Goal: Task Accomplishment & Management: Manage account settings

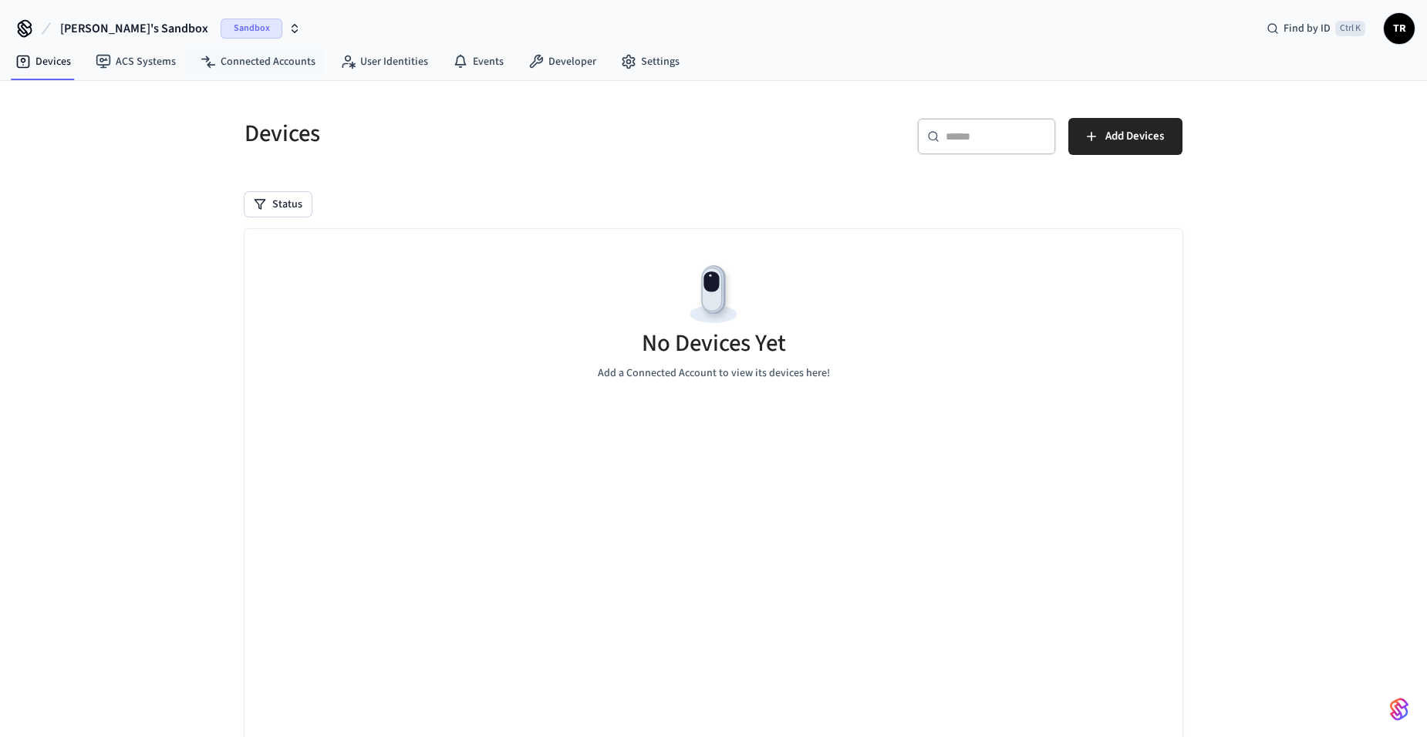
click at [212, 42] on button "Tim's Sandbox Sandbox" at bounding box center [181, 28] width 250 height 32
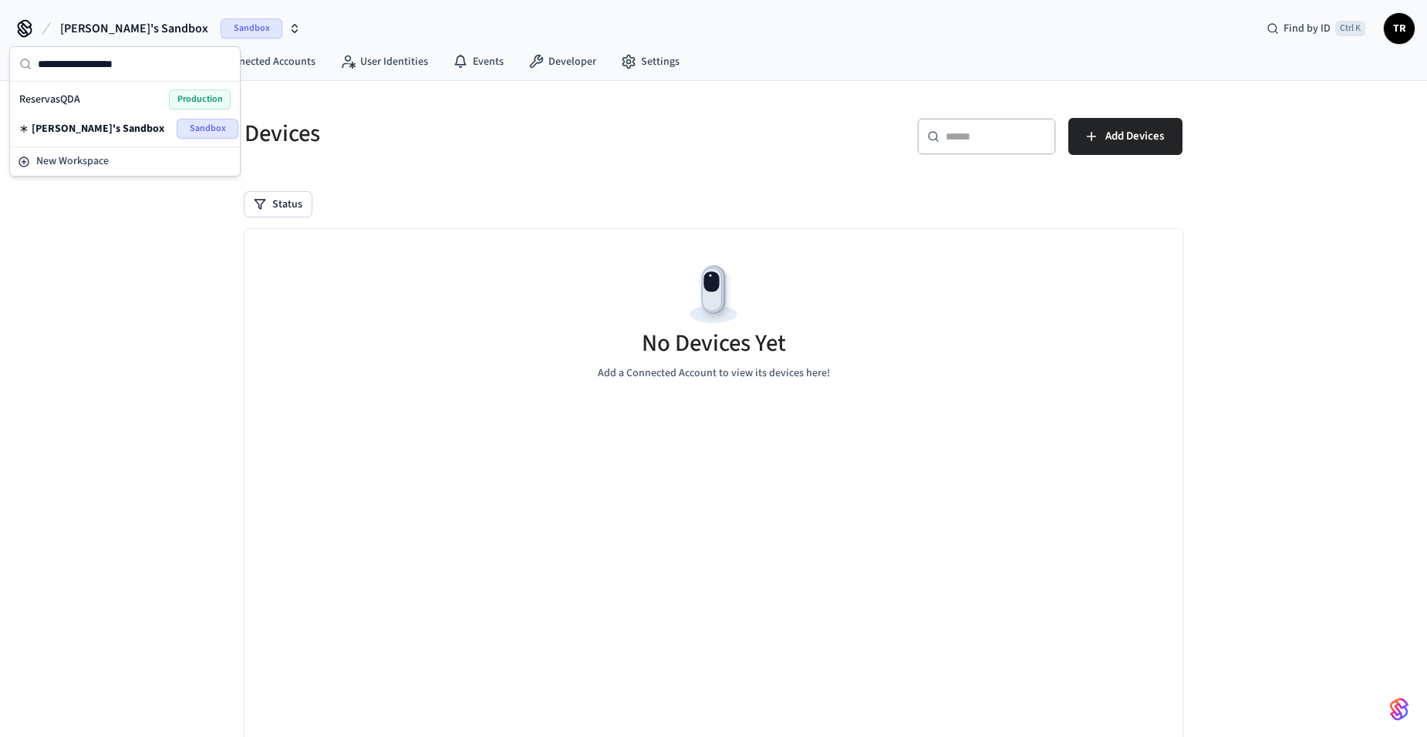
click at [119, 98] on div "ReservasQDA Production" at bounding box center [124, 99] width 211 height 20
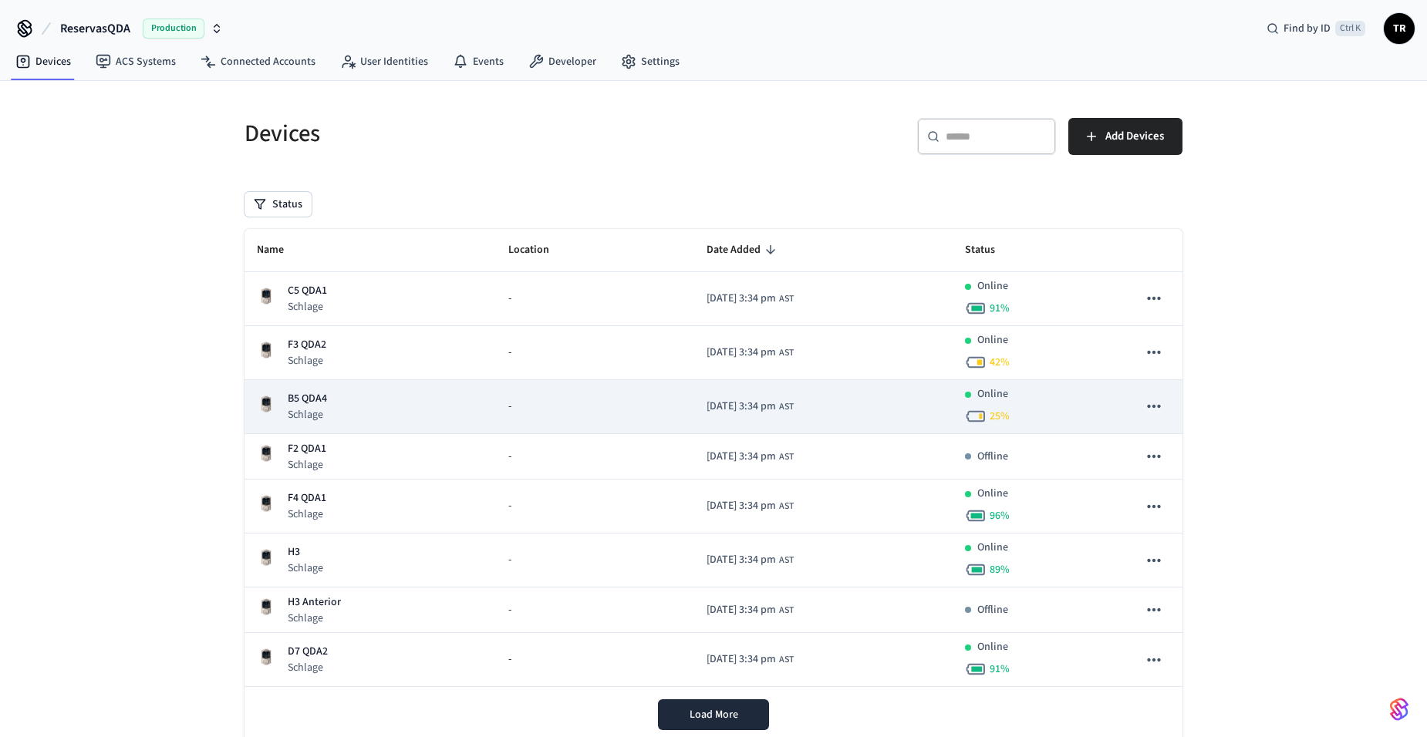
click at [315, 396] on p "B5 QDA4" at bounding box center [307, 399] width 39 height 16
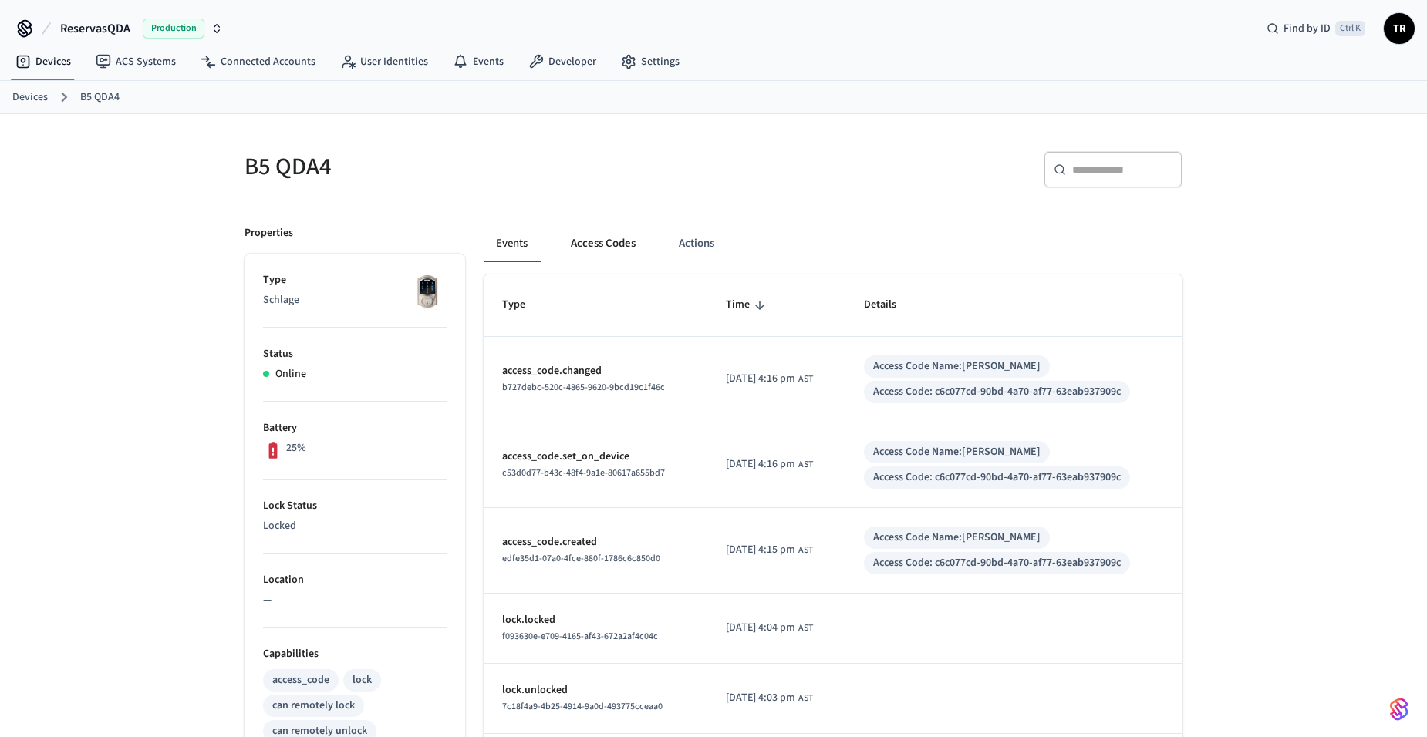
click at [612, 247] on button "Access Codes" at bounding box center [602, 243] width 89 height 37
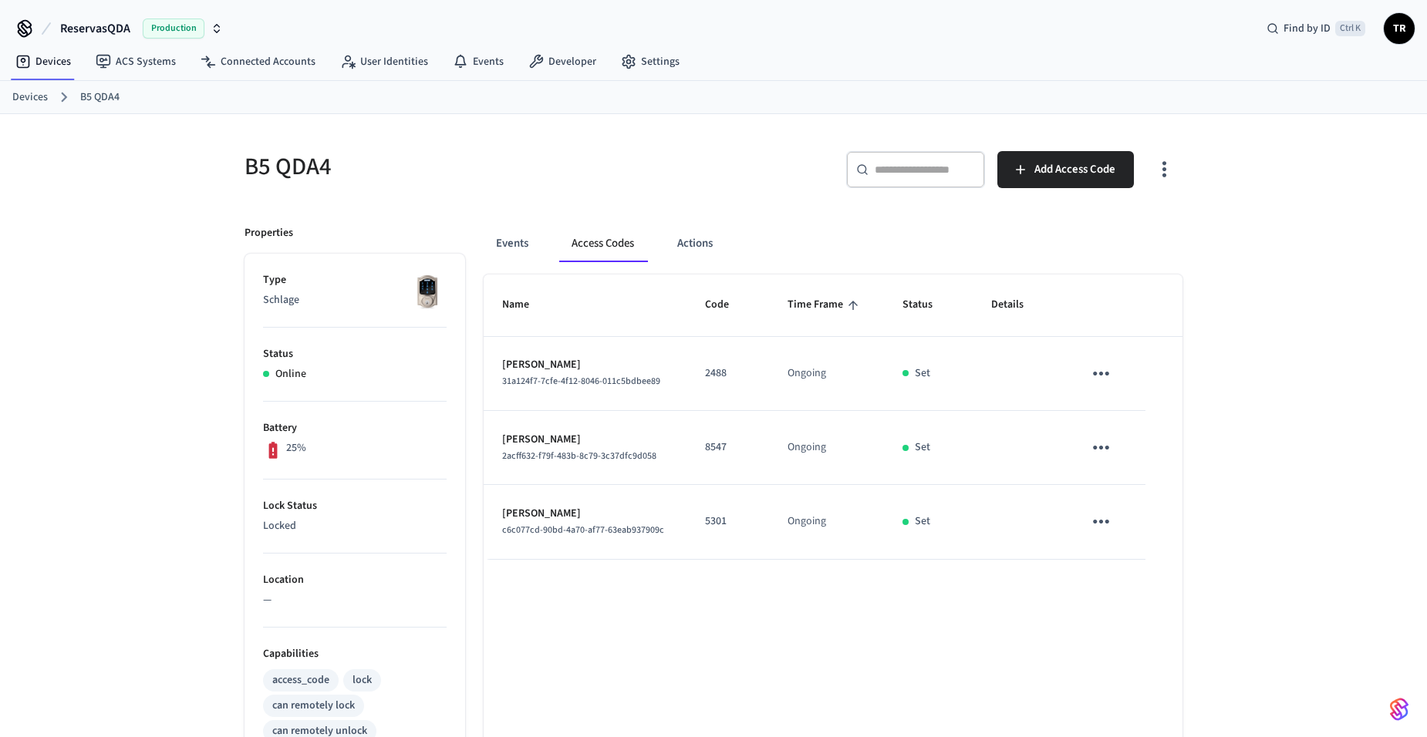
click at [1097, 380] on icon "sticky table" at bounding box center [1101, 374] width 24 height 24
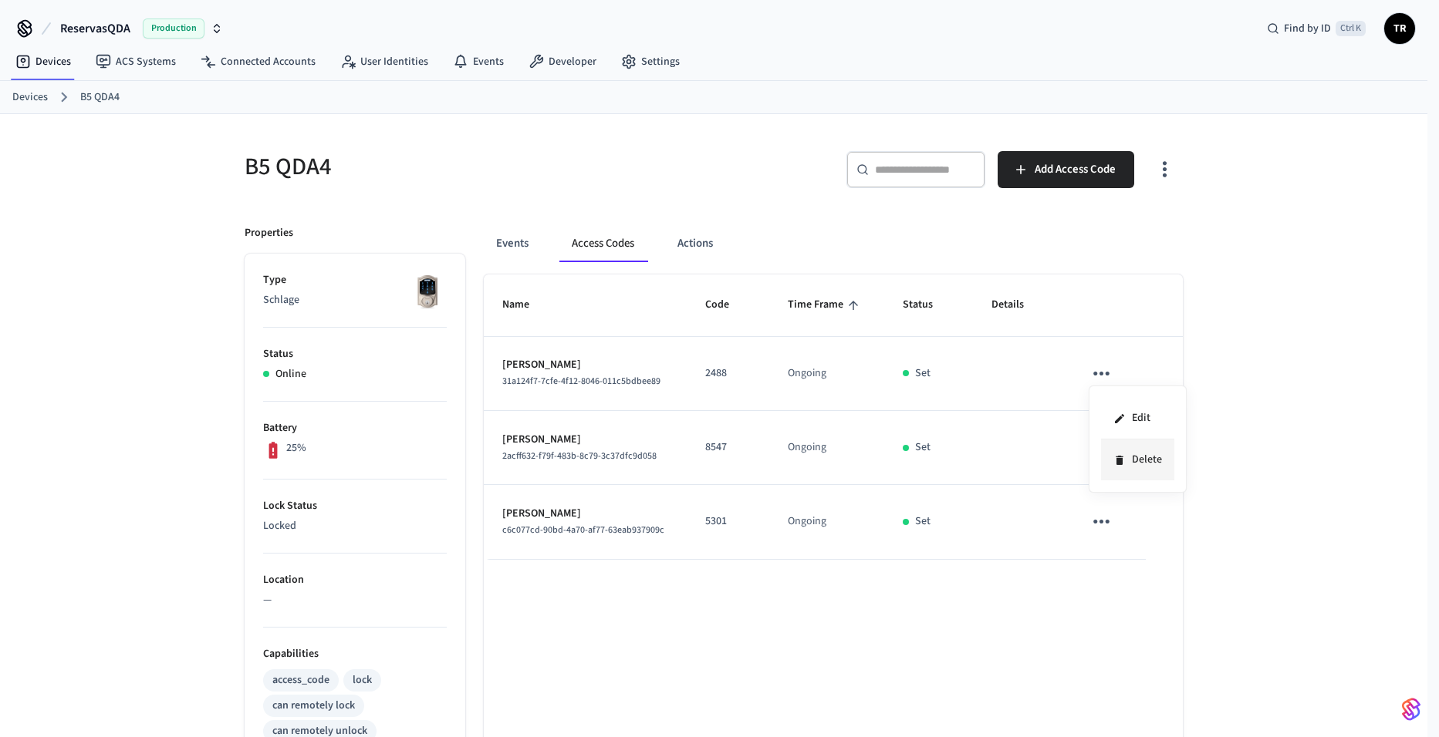
click at [1138, 457] on li "Delete" at bounding box center [1137, 460] width 73 height 41
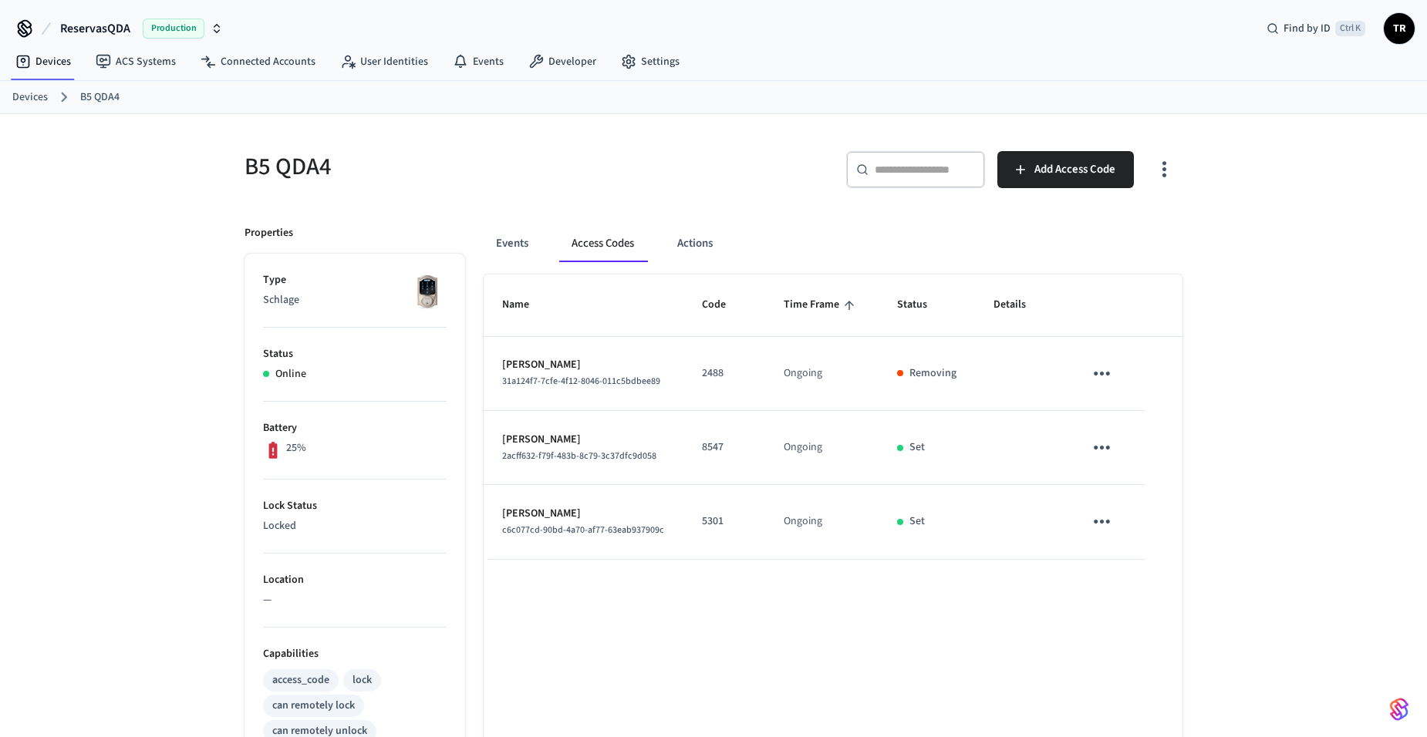
click at [1099, 440] on icon "sticky table" at bounding box center [1102, 448] width 24 height 24
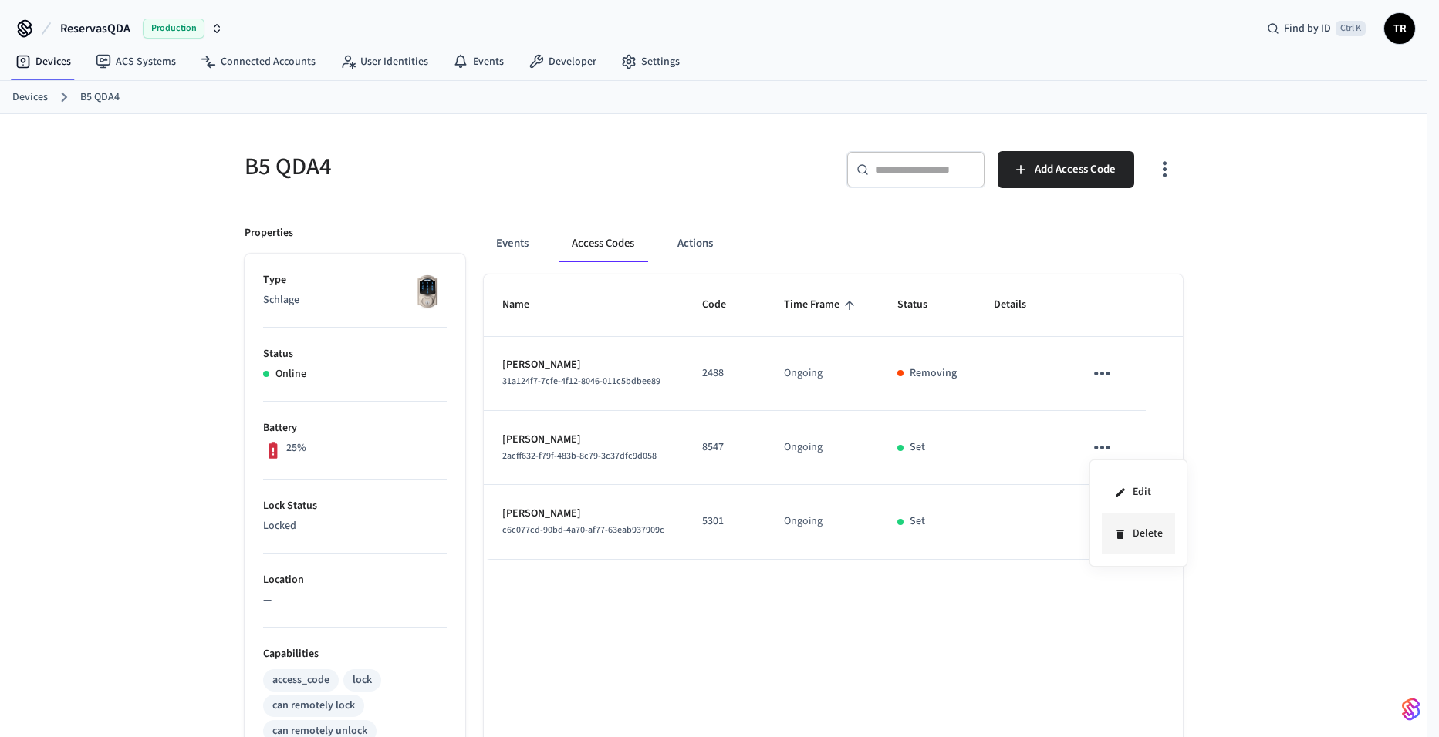
click at [1124, 541] on li "Delete" at bounding box center [1138, 534] width 73 height 41
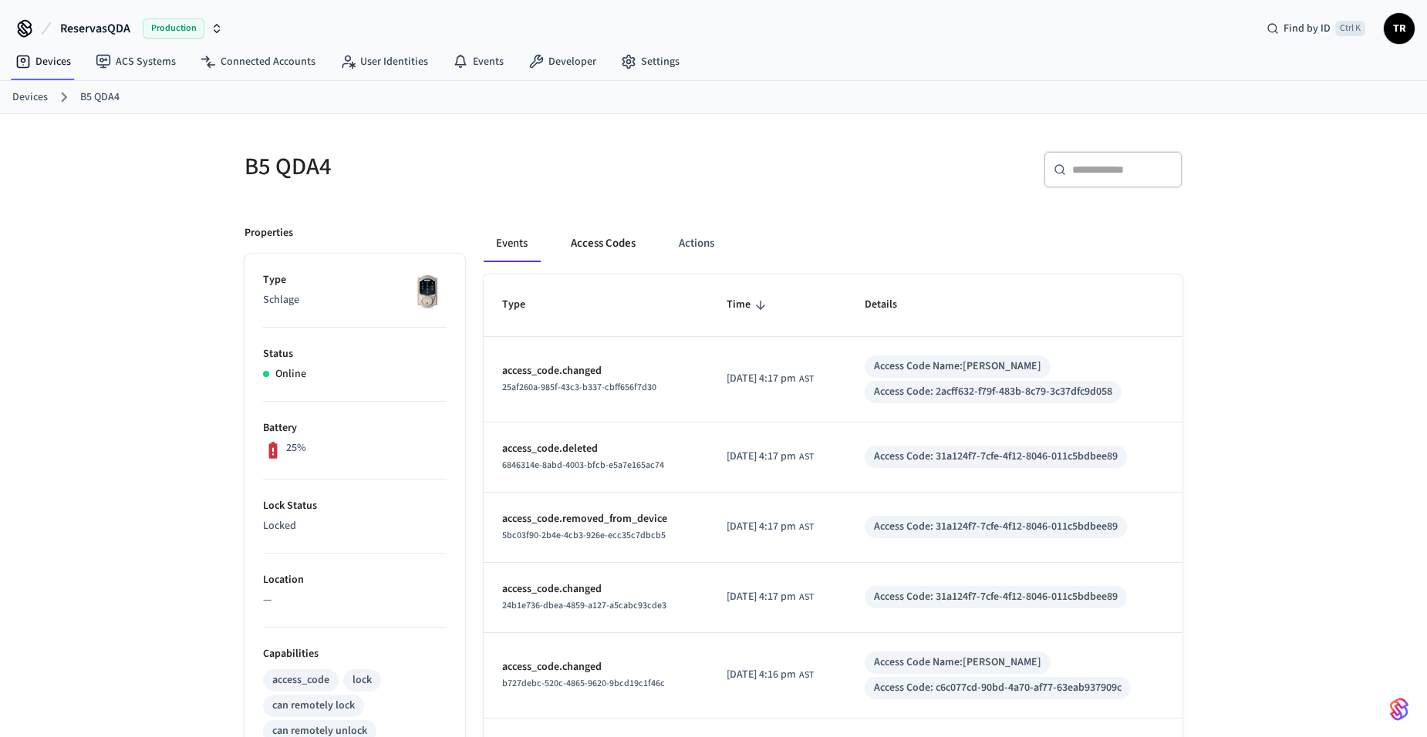
click at [572, 236] on button "Access Codes" at bounding box center [602, 243] width 89 height 37
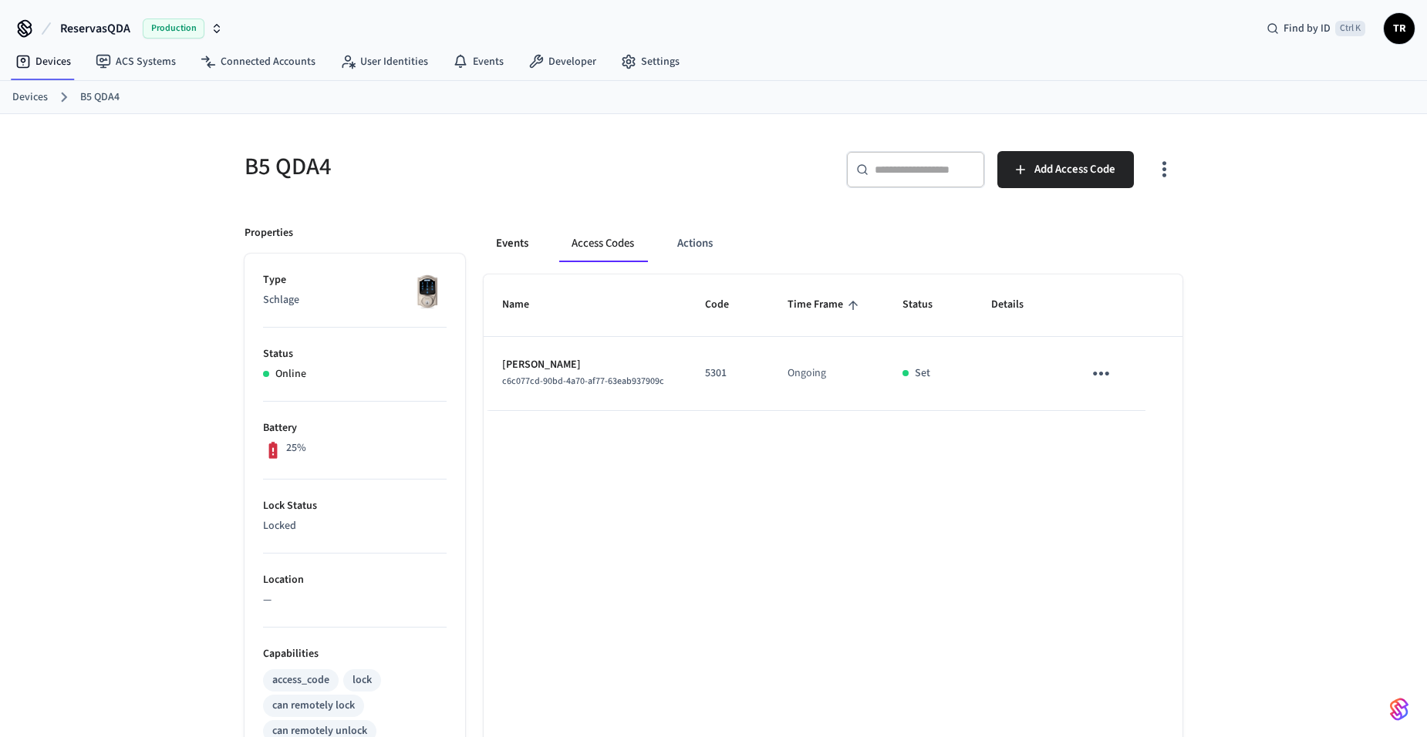
click at [512, 241] on button "Events" at bounding box center [512, 243] width 57 height 37
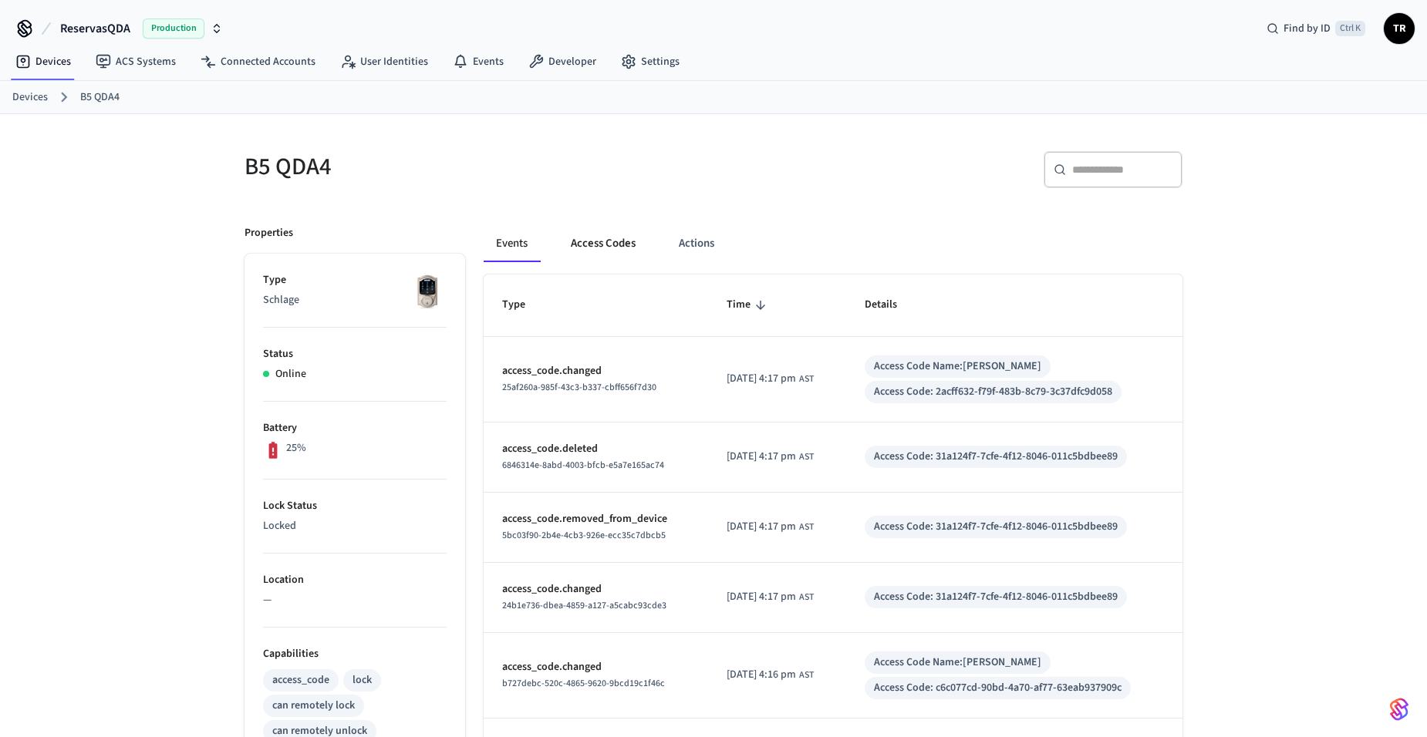
click at [591, 237] on button "Access Codes" at bounding box center [602, 243] width 89 height 37
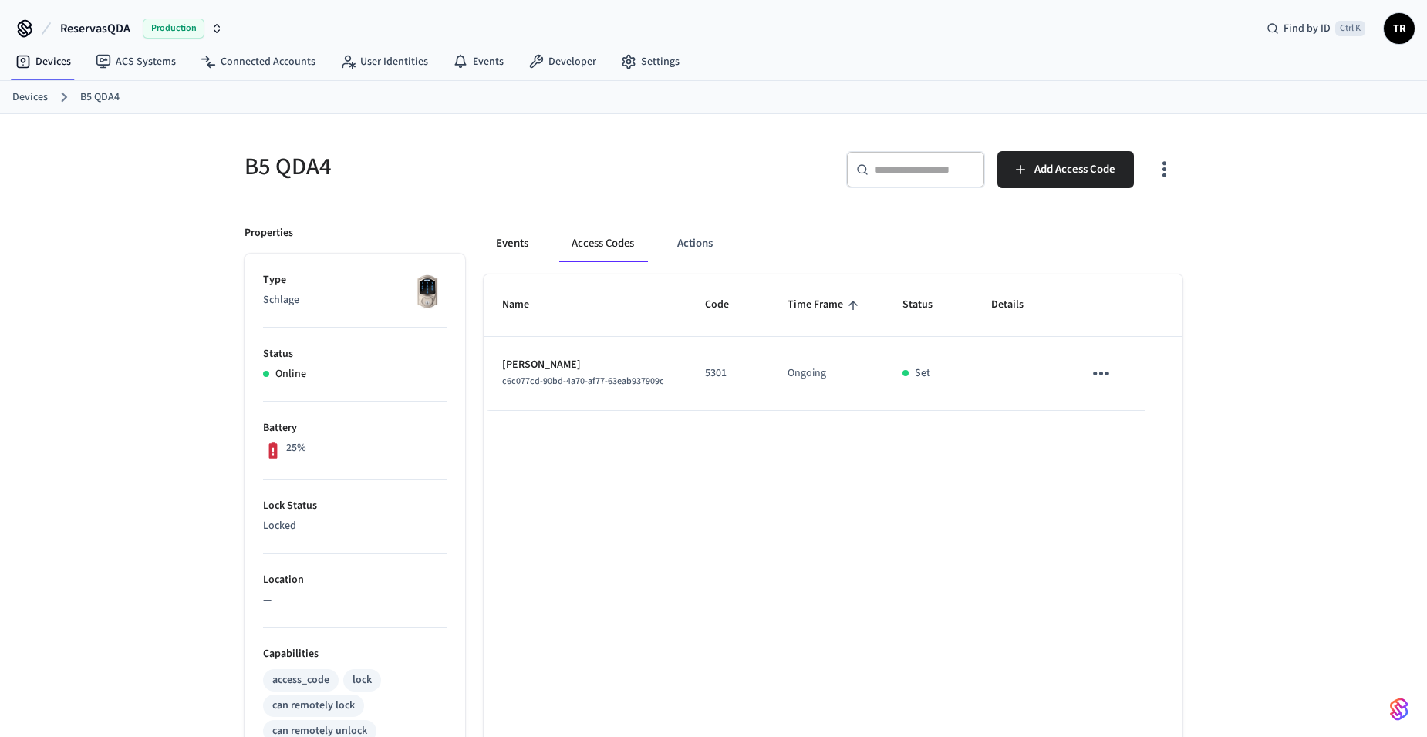
click at [499, 240] on button "Events" at bounding box center [512, 243] width 57 height 37
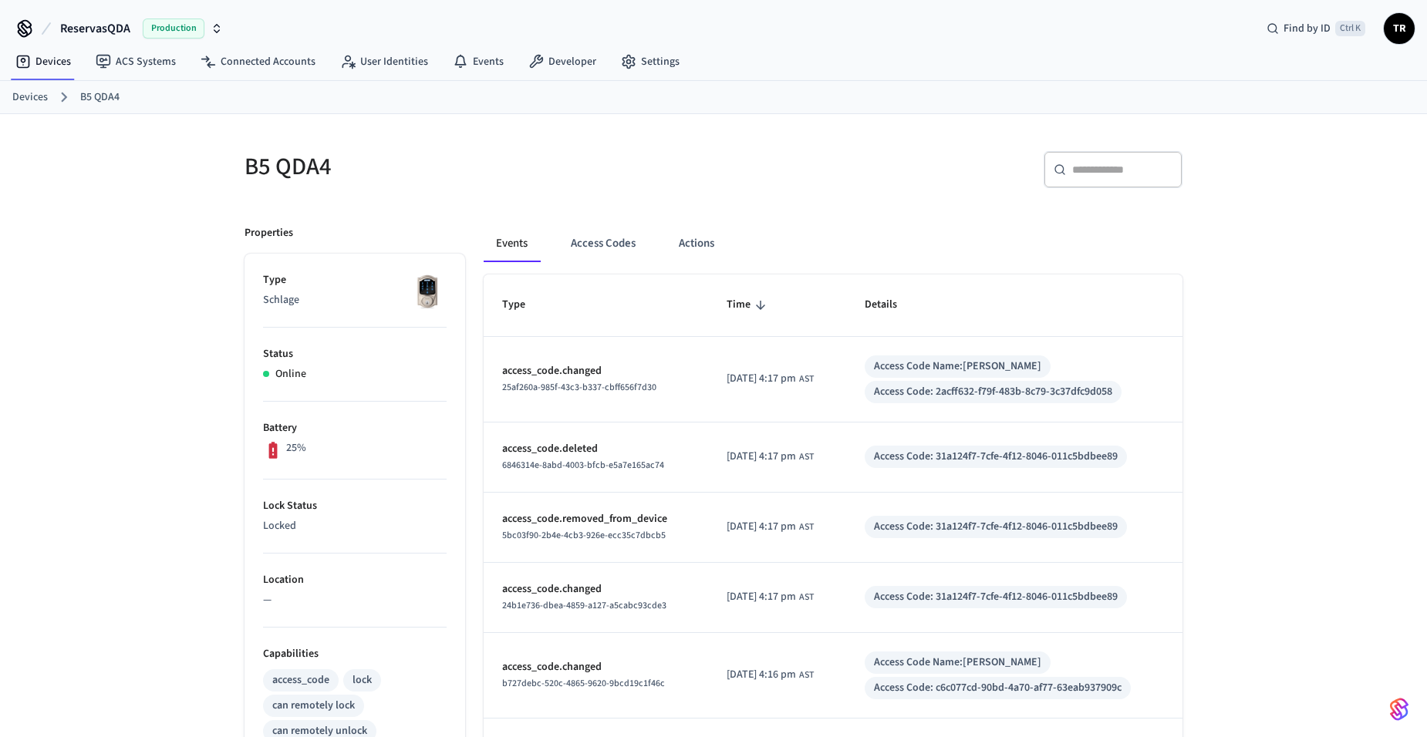
click at [30, 93] on link "Devices" at bounding box center [29, 97] width 35 height 16
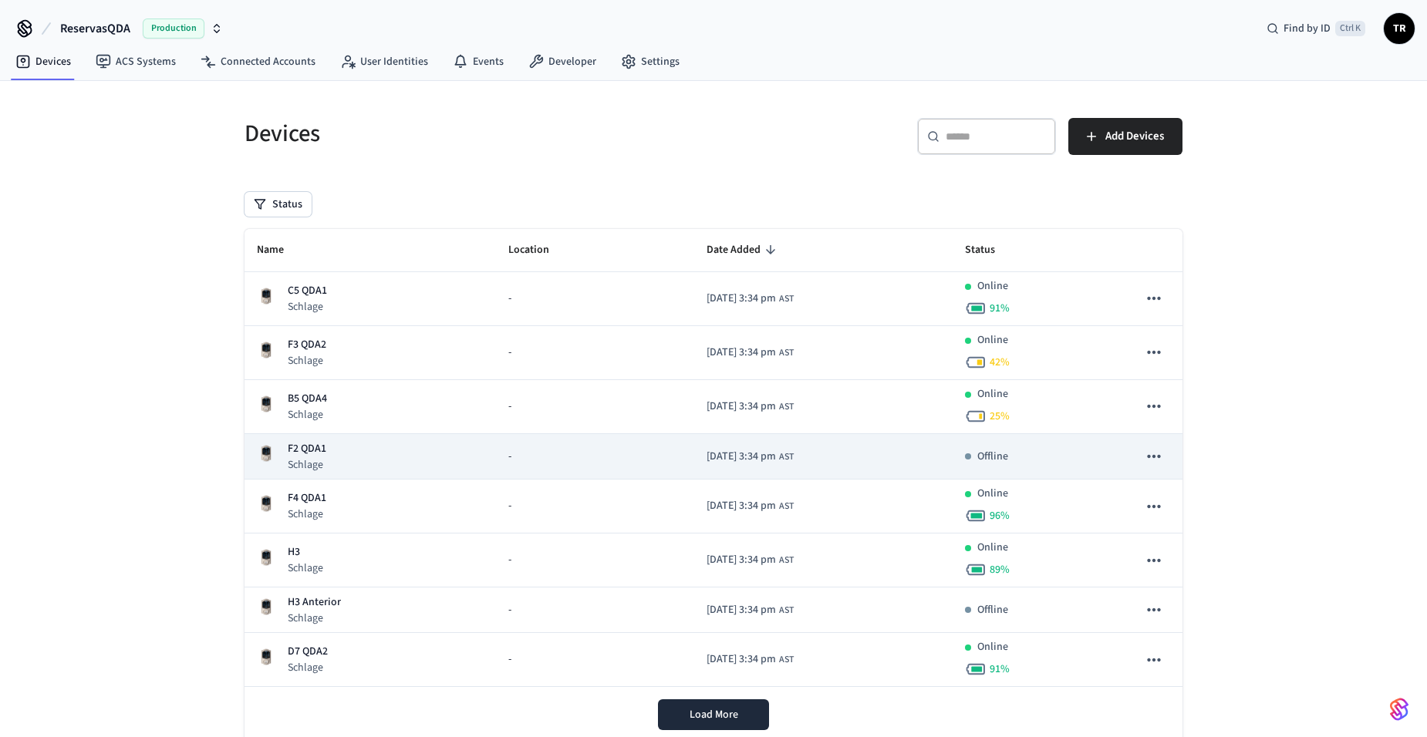
click at [320, 447] on p "F2 QDA1" at bounding box center [307, 449] width 39 height 16
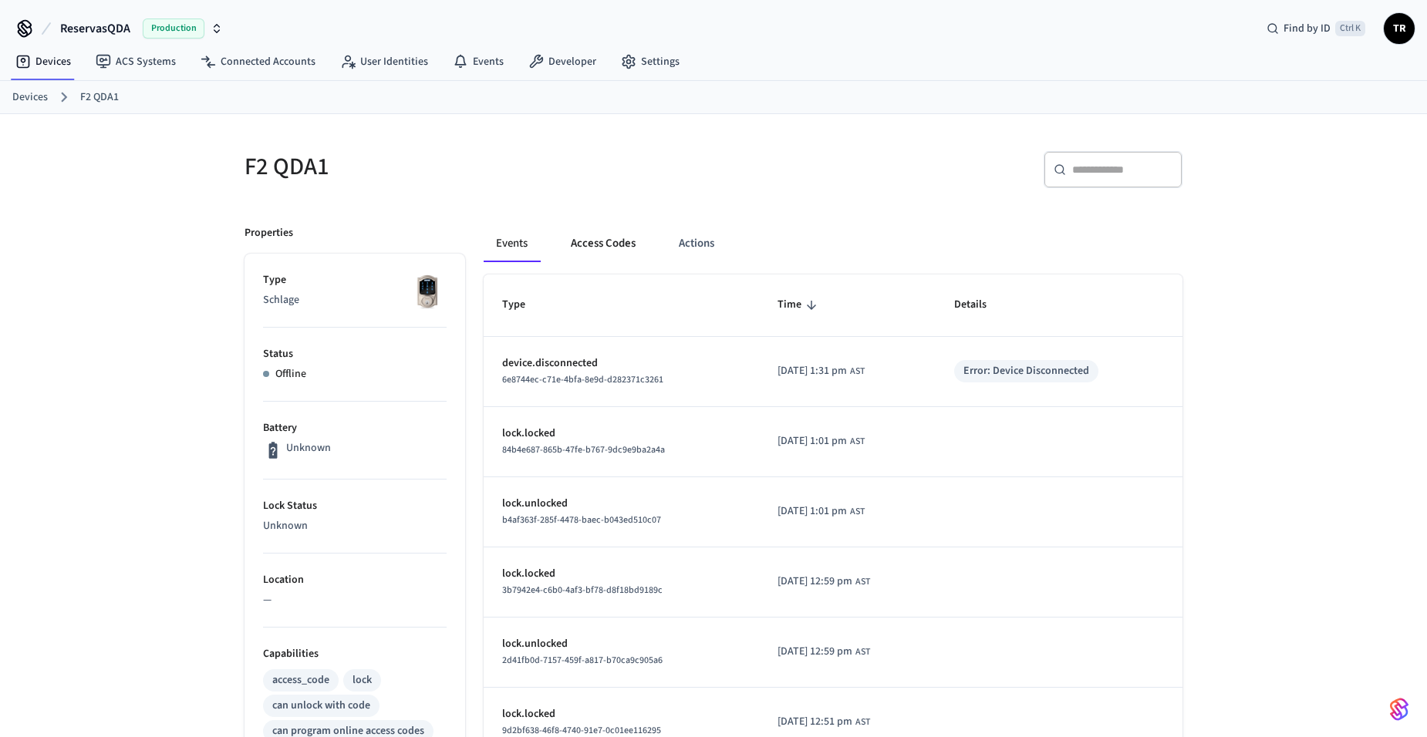
click at [599, 236] on button "Access Codes" at bounding box center [602, 243] width 89 height 37
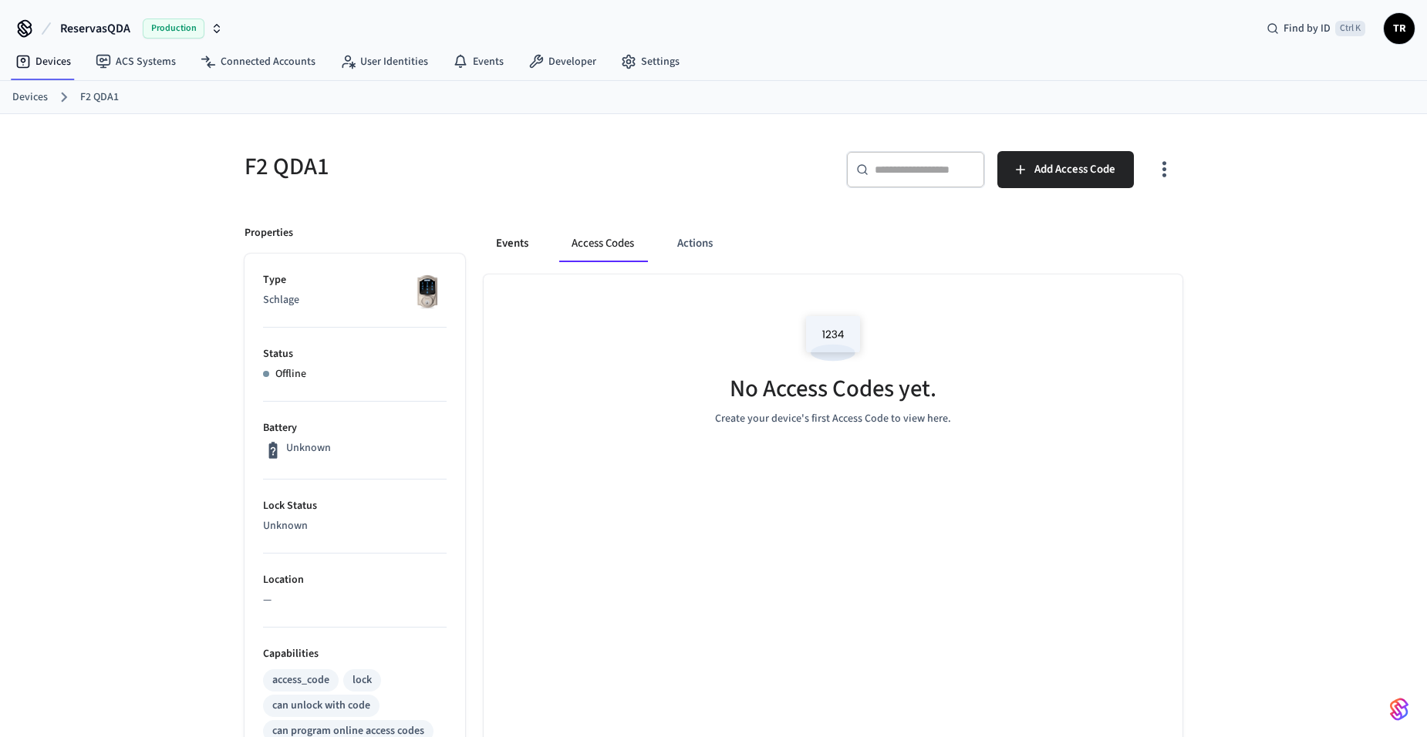
click at [501, 239] on button "Events" at bounding box center [512, 243] width 57 height 37
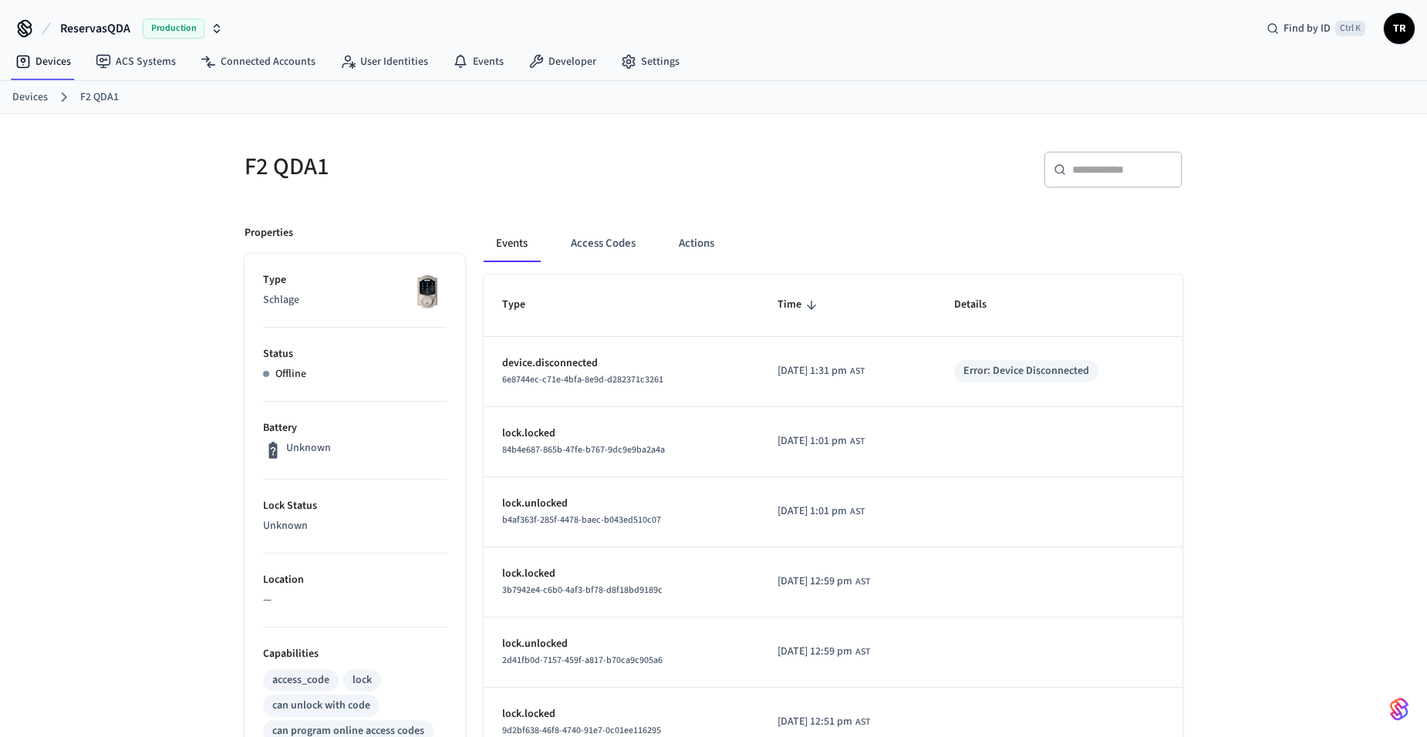
click at [32, 93] on link "Devices" at bounding box center [29, 97] width 35 height 16
